Goal: Task Accomplishment & Management: Manage account settings

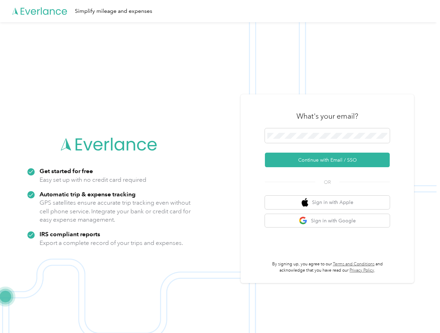
click at [220, 167] on img at bounding box center [218, 188] width 437 height 333
click at [220, 11] on div "Simplify mileage and expenses" at bounding box center [218, 11] width 437 height 22
click at [330, 160] on button "Continue with Email / SSO" at bounding box center [327, 160] width 125 height 15
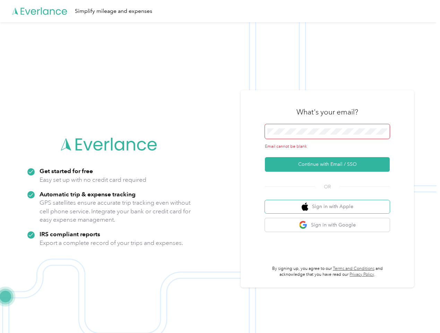
click at [330, 202] on button "Sign in with Apple" at bounding box center [327, 207] width 125 height 14
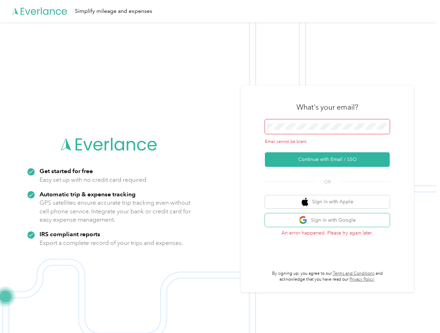
click at [330, 221] on button "Sign in with Google" at bounding box center [327, 220] width 125 height 14
